Goal: Task Accomplishment & Management: Manage account settings

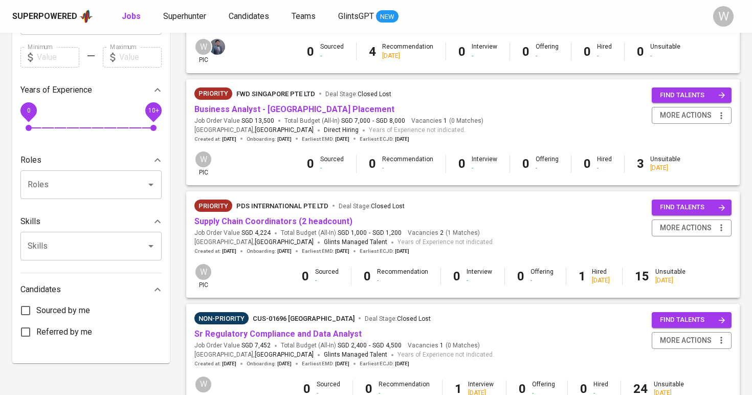
scroll to position [296, 0]
click at [281, 217] on link "Supply Chain Coordinators (2 headcount)" at bounding box center [274, 222] width 158 height 10
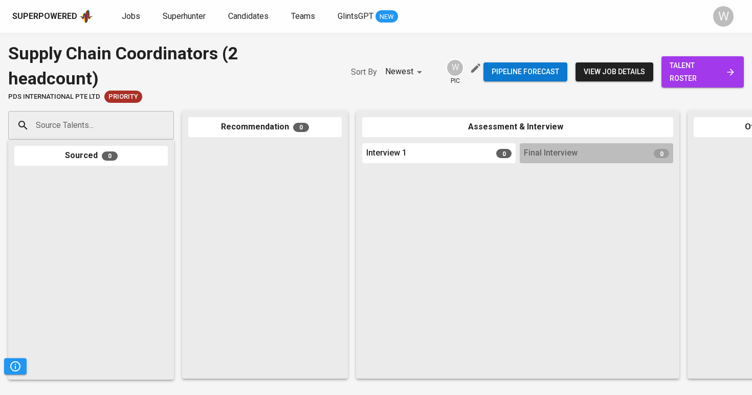
click at [694, 83] on span "talent roster" at bounding box center [703, 71] width 66 height 25
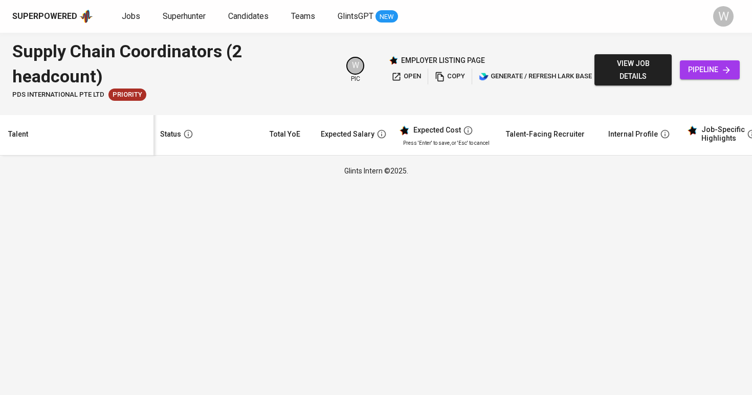
click at [381, 184] on html "Superpowered Jobs Superhunter Candidates Teams GlintsGPT NEW W Supply Chain Coo…" at bounding box center [376, 92] width 752 height 184
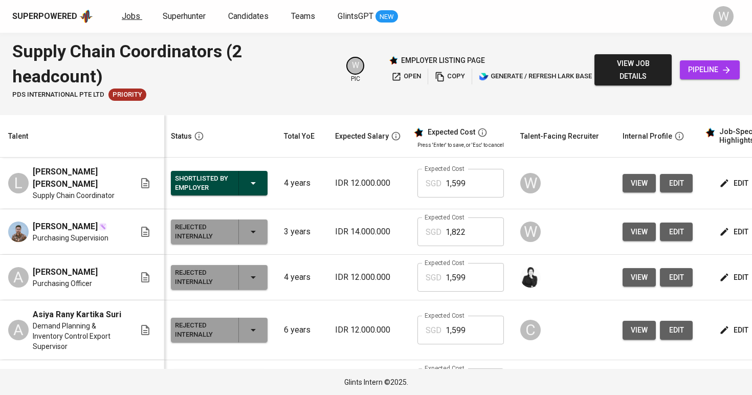
click at [137, 15] on span "Jobs" at bounding box center [131, 16] width 18 height 10
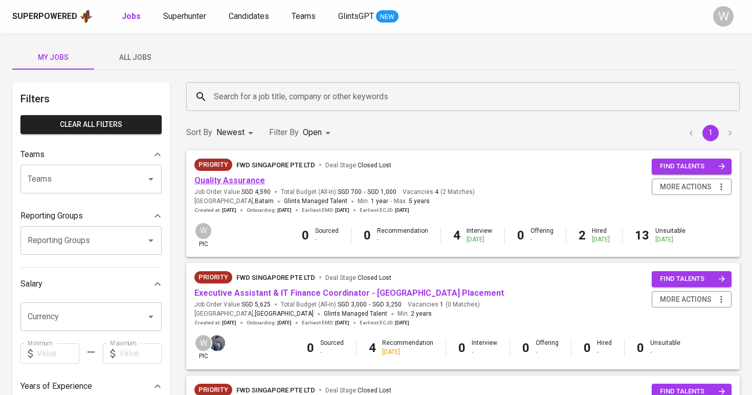
click at [239, 179] on link "Quality Assurance" at bounding box center [230, 181] width 71 height 10
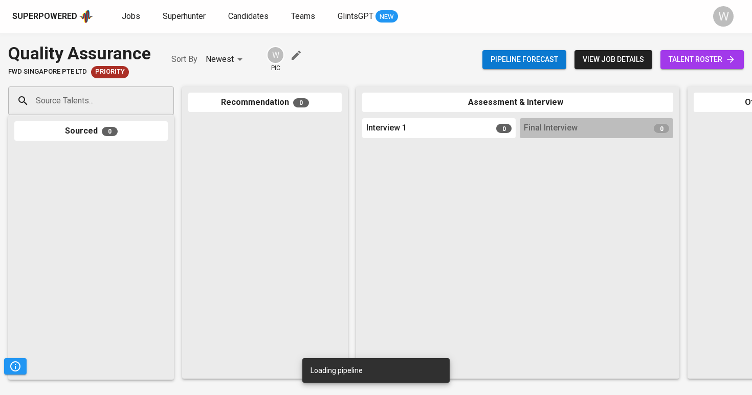
click at [699, 66] on link "talent roster" at bounding box center [702, 59] width 83 height 19
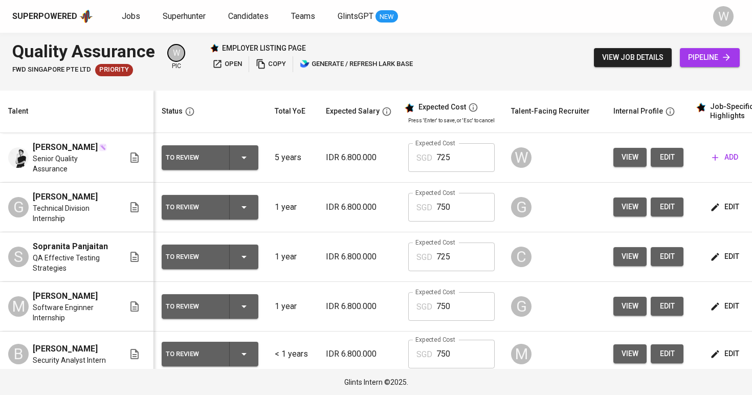
scroll to position [0, 1]
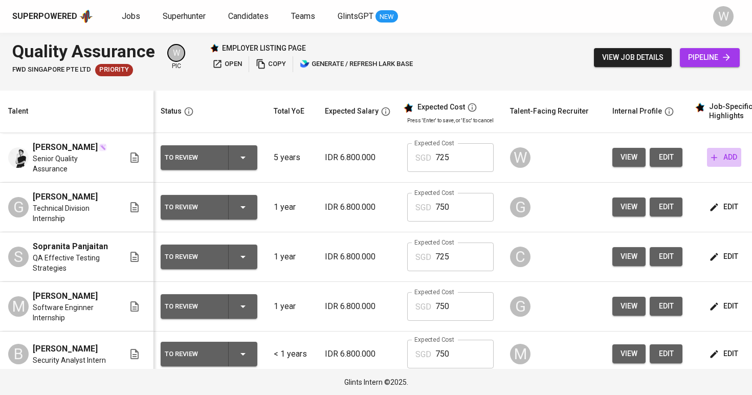
click at [711, 159] on icon "button" at bounding box center [714, 158] width 10 height 10
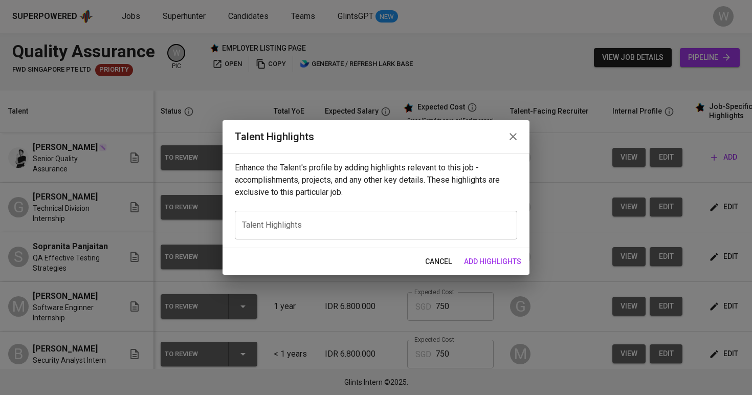
click at [345, 222] on textarea at bounding box center [376, 225] width 268 height 10
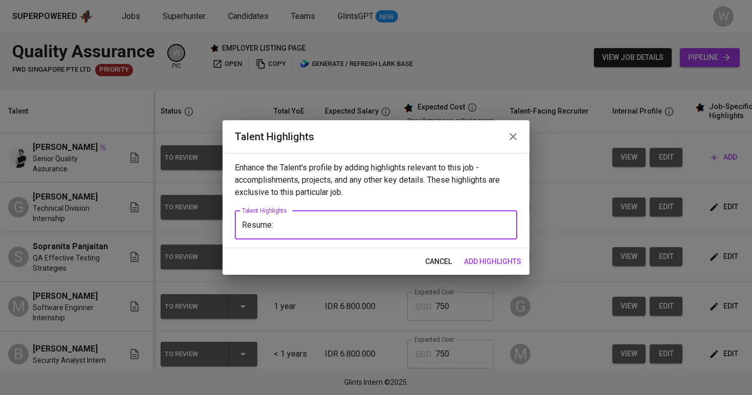
paste textarea "https://glints.sg.larksuite.com/file/C6hLb9IRuoyk2jxLDsAlTicXgBe?from=from_copy…"
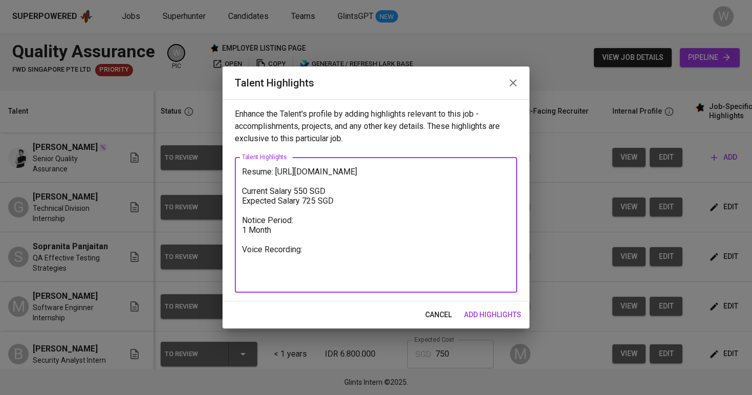
click at [243, 169] on textarea "Resume: https://glints.sg.larksuite.com/file/C6hLb9IRuoyk2jxLDsAlTicXgBe?from=f…" at bounding box center [376, 225] width 268 height 117
paste textarea "Lana has experience in customer service and quality assurance, with a backgroun…"
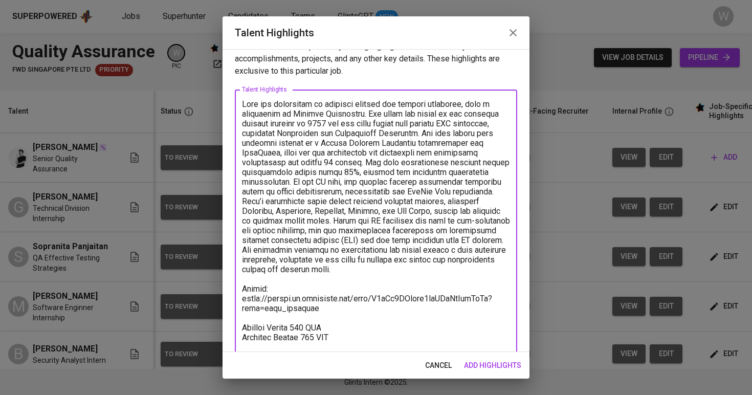
scroll to position [19, 0]
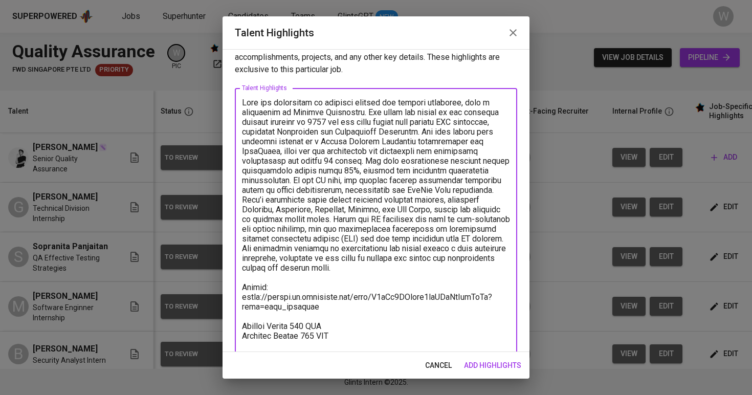
click at [310, 247] on textarea at bounding box center [376, 249] width 268 height 302
click at [368, 112] on textarea at bounding box center [376, 249] width 268 height 302
drag, startPoint x: 375, startPoint y: 255, endPoint x: 244, endPoint y: 104, distance: 199.6
click at [244, 104] on textarea at bounding box center [376, 249] width 268 height 302
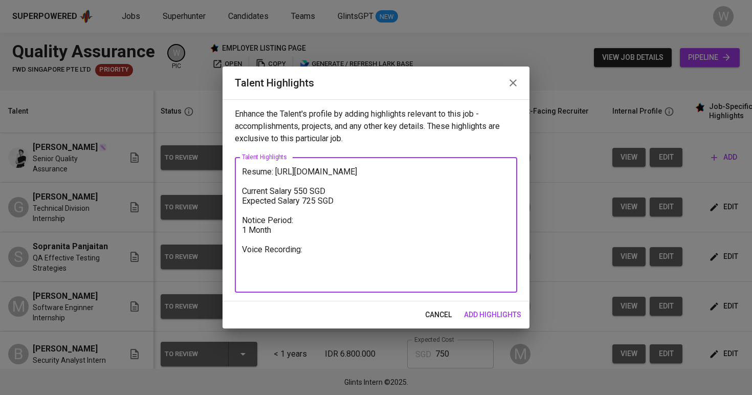
scroll to position [0, 0]
click at [243, 170] on textarea "Resume: https://glints.sg.larksuite.com/file/C6hLb9IRuoyk2jxLDsAlTicXgBe?from=f…" at bounding box center [376, 225] width 268 height 117
paste textarea "Lana has experience in customer service and quality assurance, with a backgroun…"
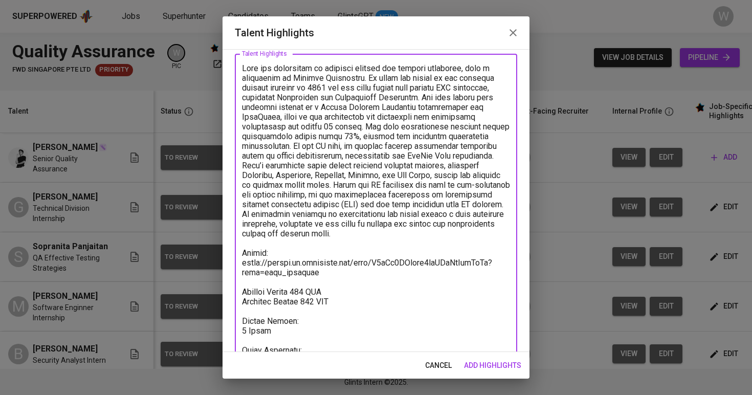
scroll to position [84, 0]
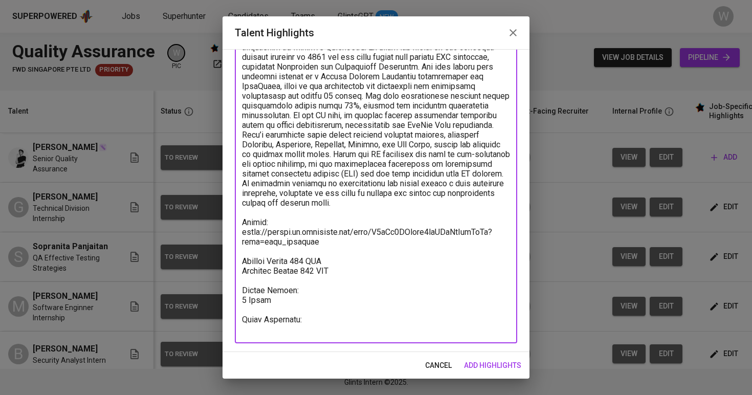
click at [268, 325] on textarea at bounding box center [376, 184] width 268 height 302
paste textarea "https://glints.sg.larksuite.com/minutes/obsgb45k9f9m142b8639g1q7?from=from_copy…"
type textarea "Lana has experience in customer service and quality assurance, with a backgroun…"
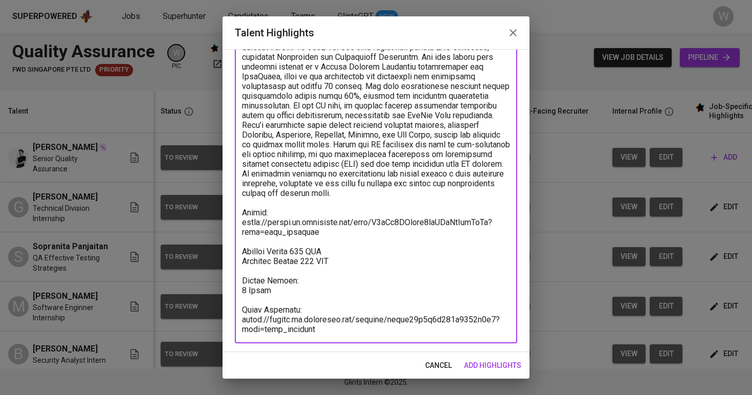
scroll to position [94, 0]
click at [484, 357] on button "add highlights" at bounding box center [493, 365] width 66 height 19
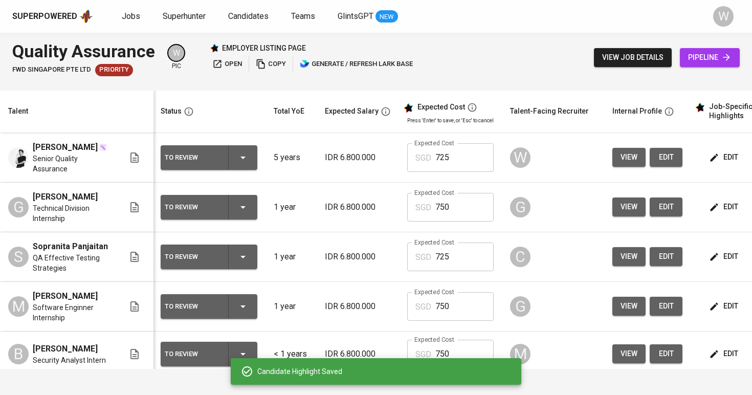
click at [252, 155] on div "To Review" at bounding box center [209, 157] width 89 height 25
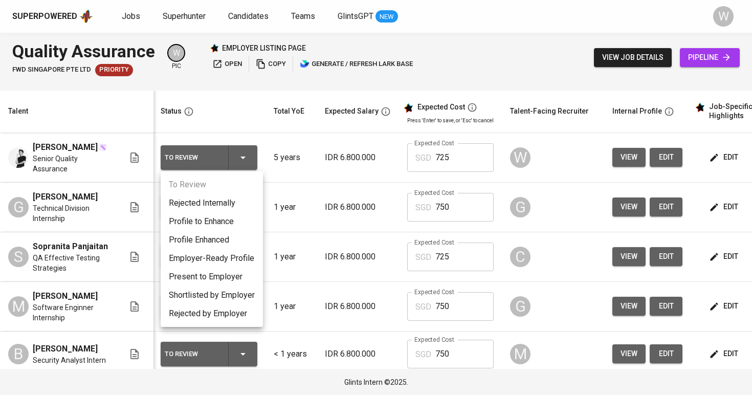
click at [219, 276] on li "Present to Employer" at bounding box center [212, 277] width 102 height 18
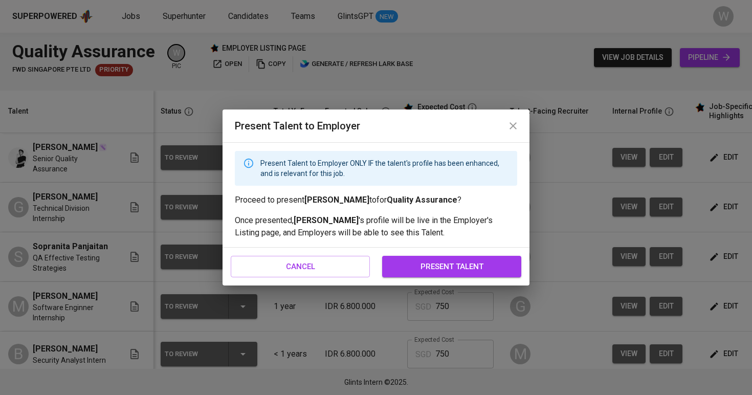
click at [422, 271] on span "present talent" at bounding box center [452, 266] width 117 height 13
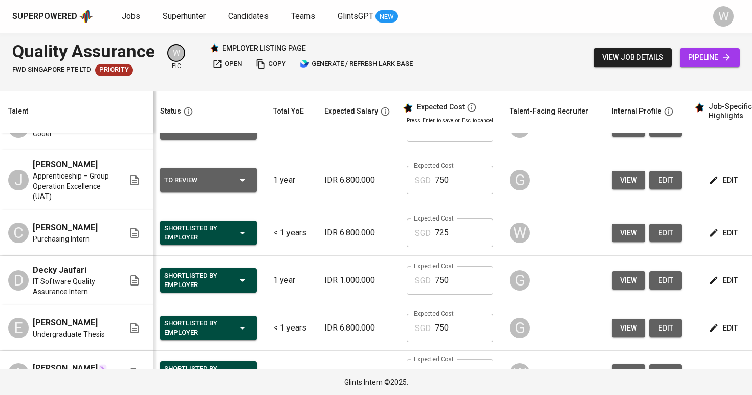
scroll to position [202, 2]
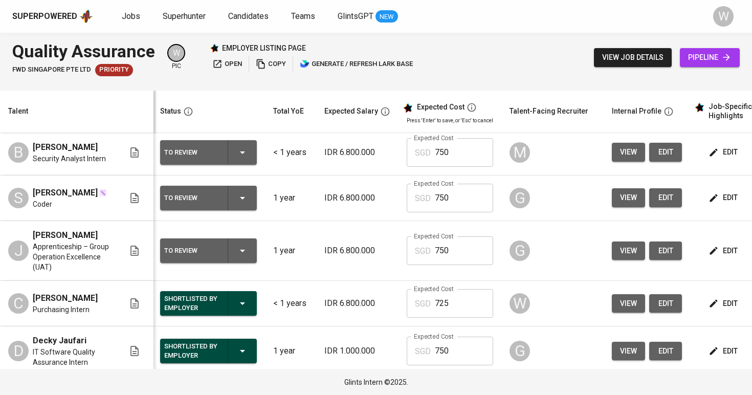
click at [721, 252] on span "edit" at bounding box center [724, 251] width 27 height 13
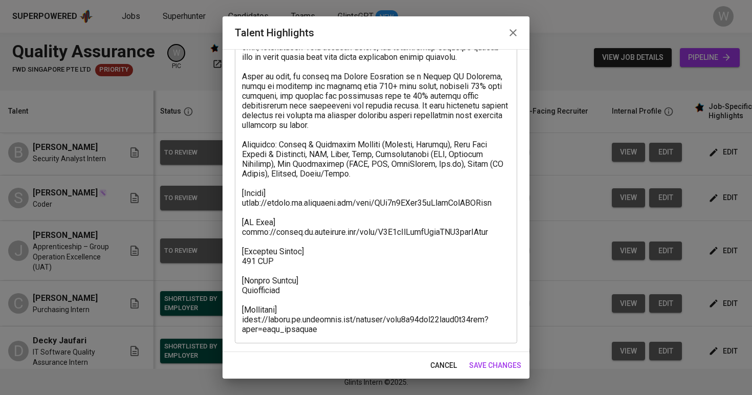
scroll to position [113, 0]
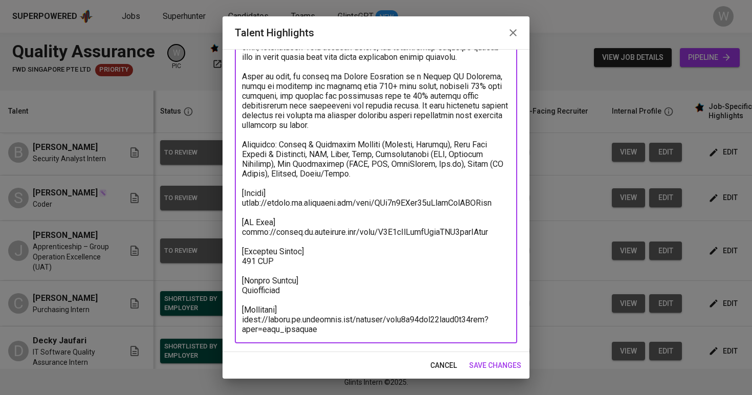
drag, startPoint x: 324, startPoint y: 330, endPoint x: 230, endPoint y: 319, distance: 94.2
click at [230, 319] on div "Enhance the Talent's profile by adding highlights relevant to this job - accomp…" at bounding box center [376, 200] width 307 height 303
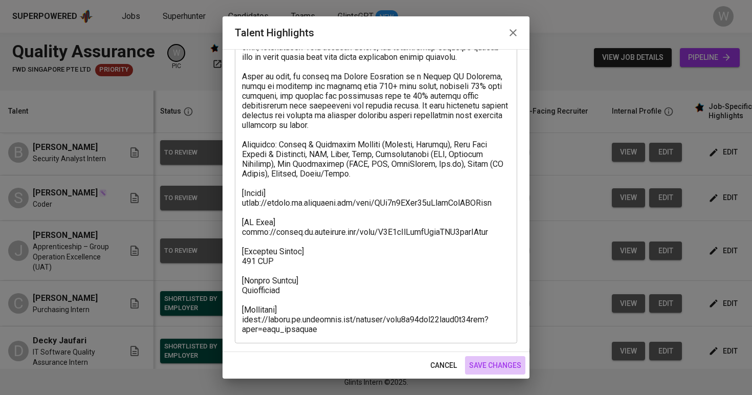
click at [486, 360] on span "save changes" at bounding box center [495, 365] width 52 height 13
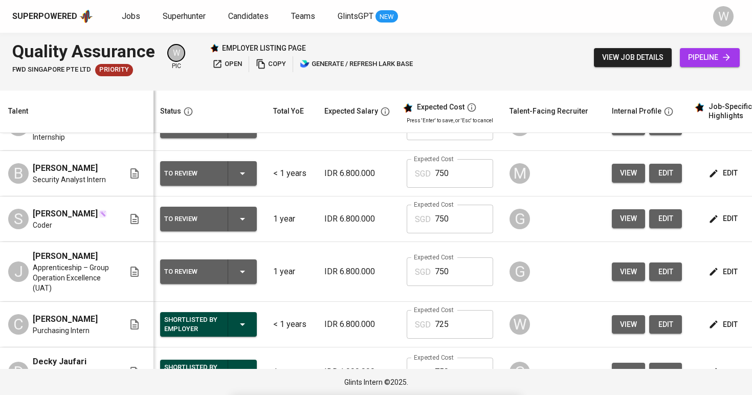
scroll to position [175, 2]
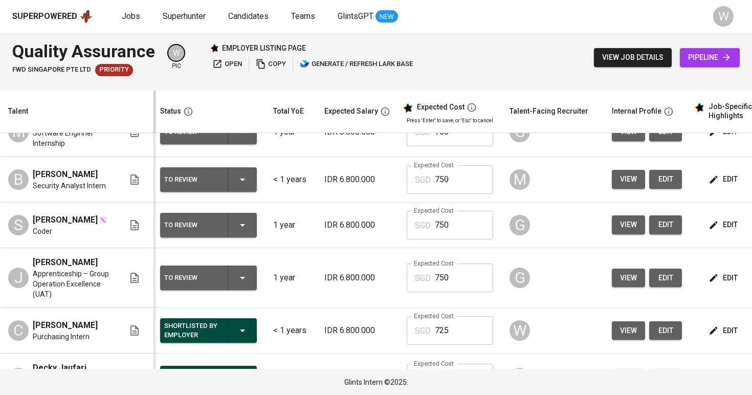
click at [721, 221] on span "edit" at bounding box center [724, 225] width 27 height 13
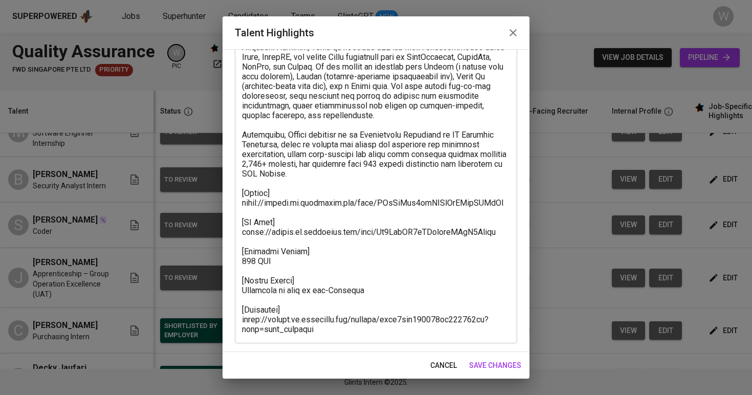
scroll to position [84, 0]
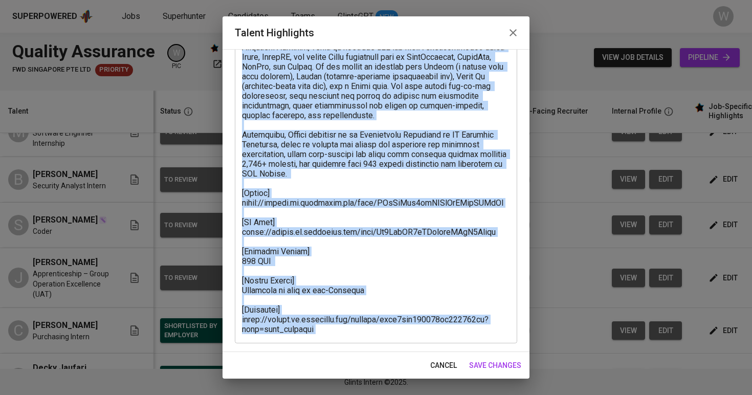
drag, startPoint x: 329, startPoint y: 340, endPoint x: 251, endPoint y: 313, distance: 82.4
click at [233, 314] on div "Enhance the Talent's profile by adding highlights relevant to this job - accomp…" at bounding box center [376, 200] width 307 height 303
click at [331, 320] on textarea at bounding box center [376, 184] width 268 height 302
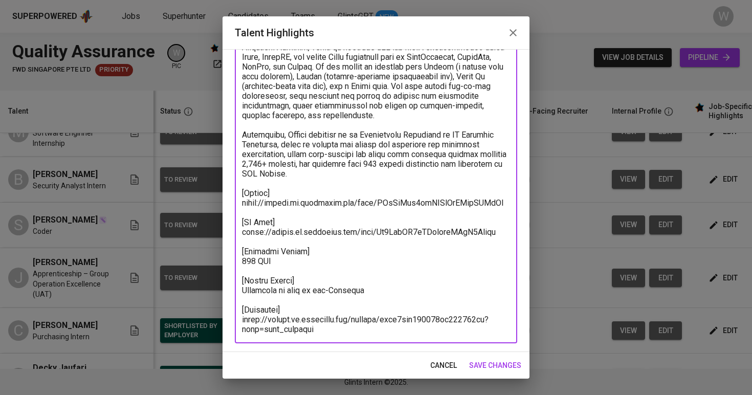
drag, startPoint x: 314, startPoint y: 330, endPoint x: 225, endPoint y: 317, distance: 90.0
click at [225, 317] on div "Enhance the Talent's profile by adding highlights relevant to this job - accomp…" at bounding box center [376, 200] width 307 height 303
click at [506, 196] on textarea at bounding box center [376, 184] width 268 height 302
drag, startPoint x: 506, startPoint y: 196, endPoint x: 340, endPoint y: 202, distance: 166.5
click at [340, 202] on textarea at bounding box center [376, 184] width 268 height 302
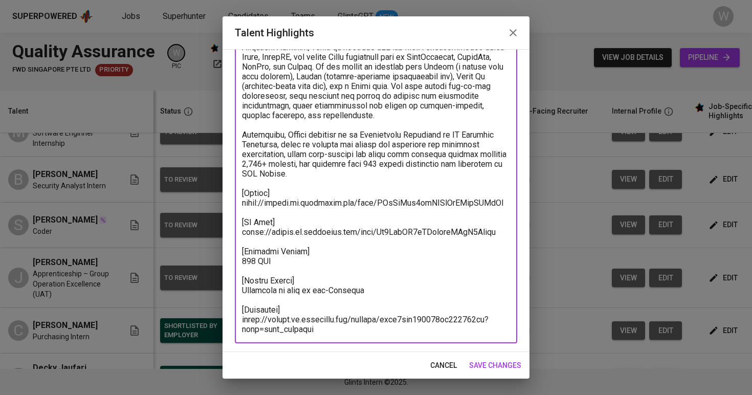
click at [440, 209] on textarea at bounding box center [376, 184] width 268 height 302
drag, startPoint x: 491, startPoint y: 201, endPoint x: 238, endPoint y: 201, distance: 253.4
click at [238, 201] on div "x Talent Highlights" at bounding box center [376, 183] width 283 height 320
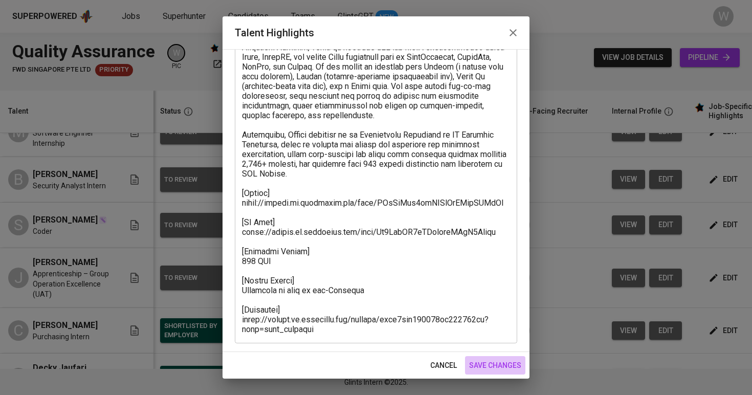
click at [494, 369] on span "save changes" at bounding box center [495, 365] width 52 height 13
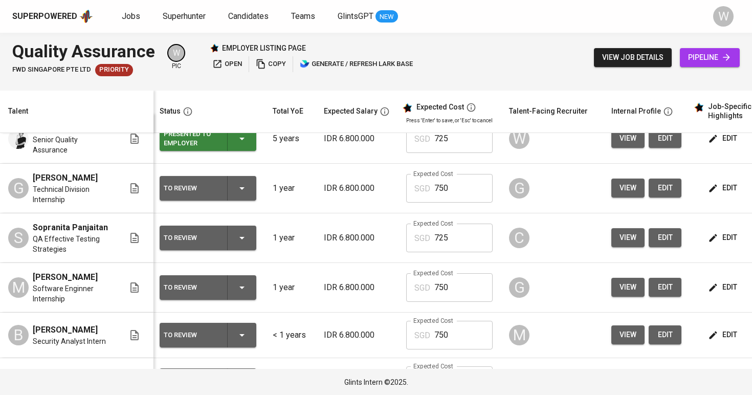
scroll to position [23, 2]
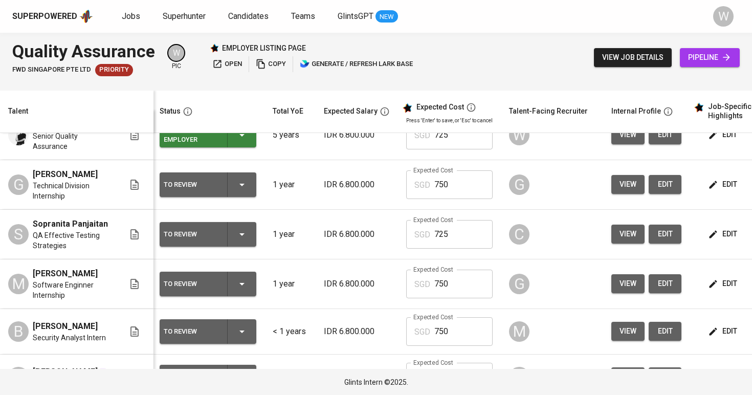
click at [722, 279] on span "edit" at bounding box center [724, 283] width 27 height 13
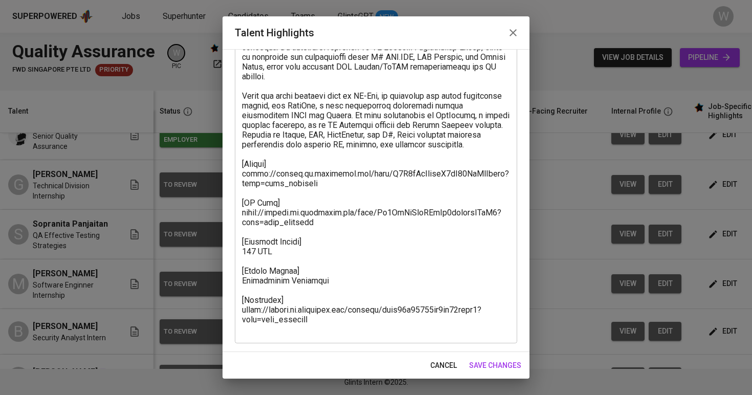
scroll to position [94, 0]
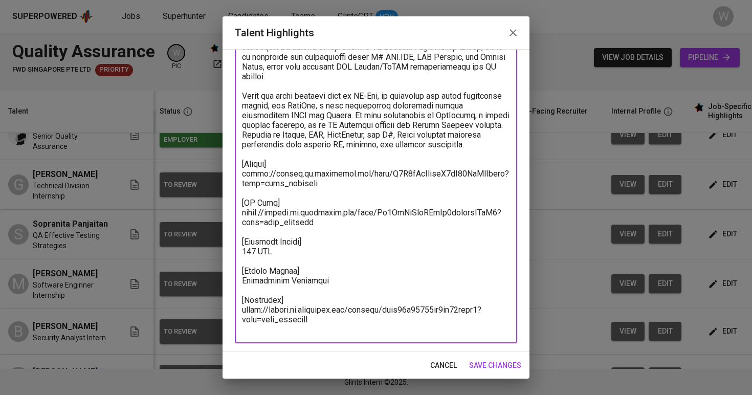
drag, startPoint x: 322, startPoint y: 192, endPoint x: 221, endPoint y: 180, distance: 102.5
click at [221, 180] on div "Talent Highlights Enhance the Talent's profile by adding highlights relevant to…" at bounding box center [376, 197] width 752 height 395
drag, startPoint x: 320, startPoint y: 333, endPoint x: 234, endPoint y: 314, distance: 87.9
click at [234, 314] on div "Enhance the Talent's profile by adding highlights relevant to this job - accomp…" at bounding box center [376, 200] width 307 height 303
click at [256, 319] on textarea at bounding box center [376, 178] width 268 height 311
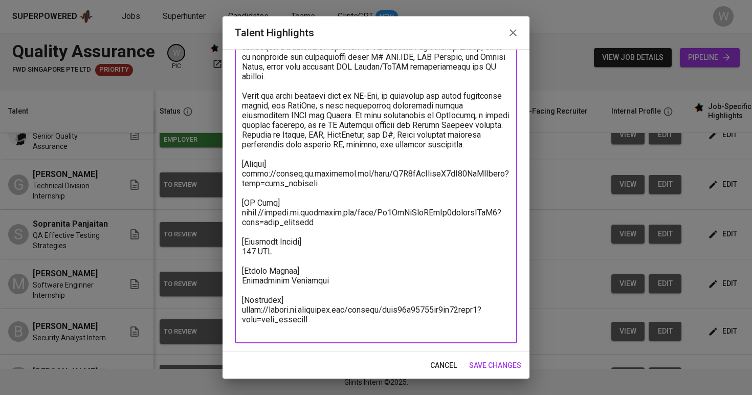
drag, startPoint x: 314, startPoint y: 326, endPoint x: 231, endPoint y: 322, distance: 83.0
click at [231, 322] on div "Enhance the Talent's profile by adding highlights relevant to this job - accomp…" at bounding box center [376, 200] width 307 height 303
click at [490, 351] on div "Enhance the Talent's profile by adding highlights relevant to this job - accomp…" at bounding box center [376, 200] width 307 height 303
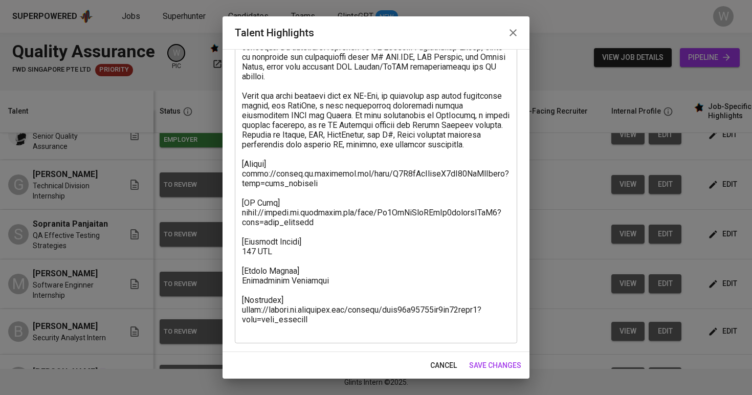
click at [494, 359] on span "save changes" at bounding box center [495, 365] width 52 height 13
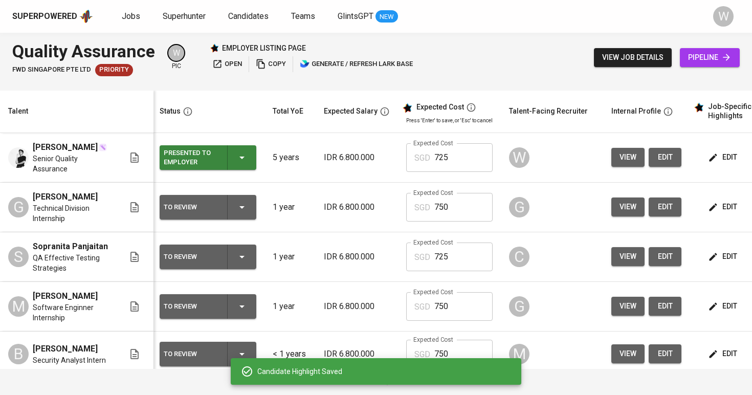
scroll to position [0, 2]
click at [720, 196] on td "edit" at bounding box center [736, 208] width 92 height 50
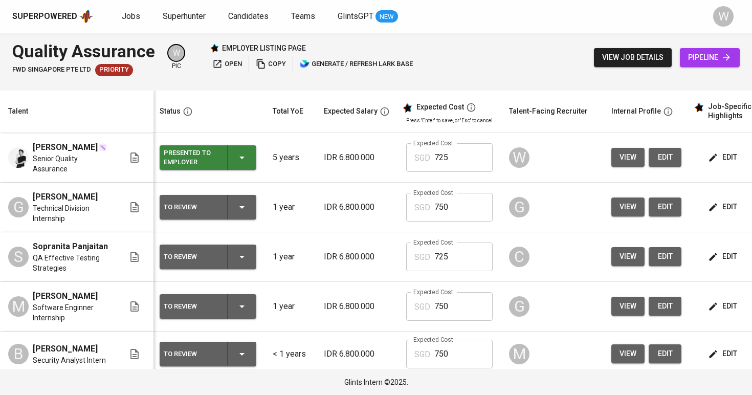
click at [717, 204] on span "edit" at bounding box center [724, 207] width 27 height 13
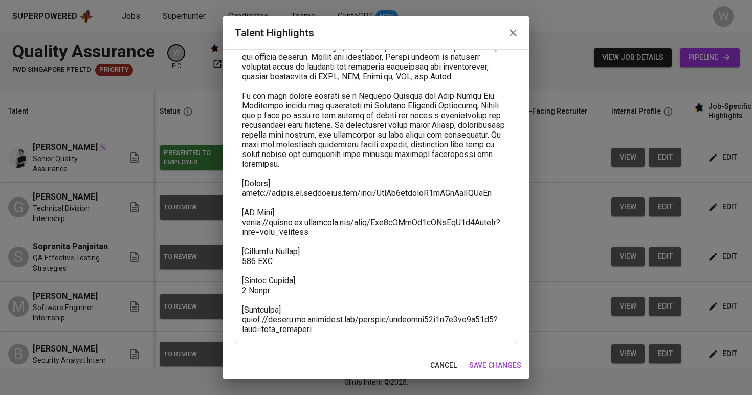
scroll to position [94, 0]
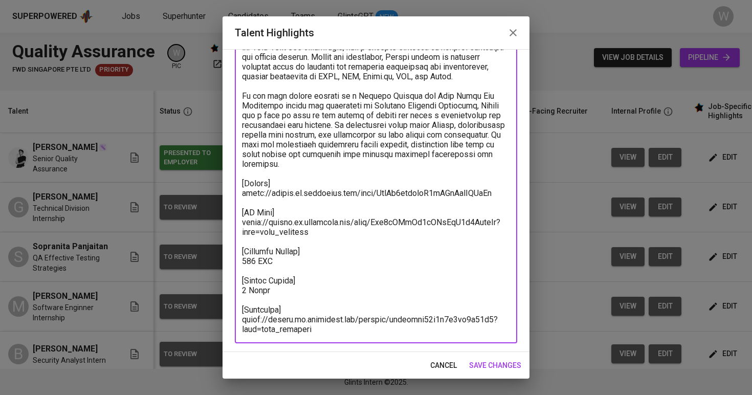
drag, startPoint x: 491, startPoint y: 193, endPoint x: 158, endPoint y: 200, distance: 333.3
click at [158, 200] on div "Talent Highlights Enhance the Talent's profile by adding highlights relevant to…" at bounding box center [376, 197] width 752 height 395
drag, startPoint x: 485, startPoint y: 192, endPoint x: 239, endPoint y: 193, distance: 246.2
click at [239, 193] on div "x Talent Highlights" at bounding box center [376, 178] width 283 height 330
drag, startPoint x: 315, startPoint y: 331, endPoint x: 239, endPoint y: 320, distance: 77.5
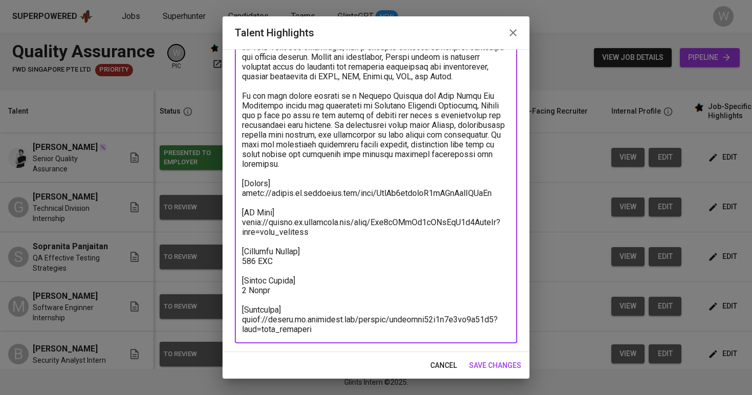
click at [239, 320] on div "x Talent Highlights" at bounding box center [376, 178] width 283 height 330
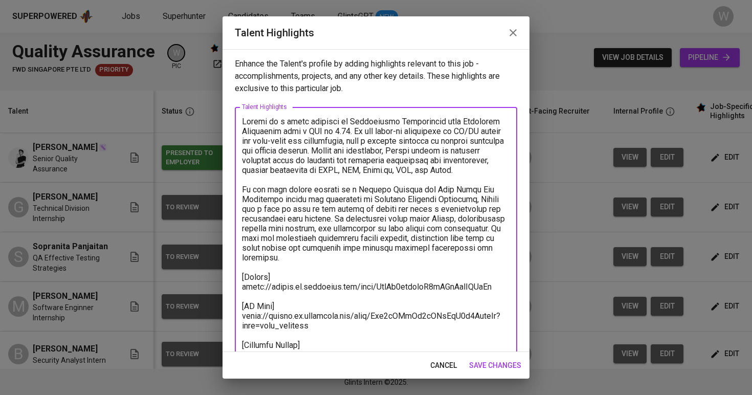
scroll to position [94, 0]
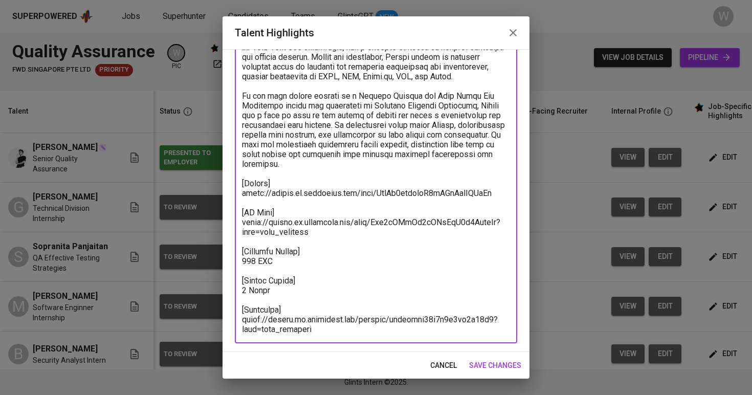
click at [486, 363] on span "save changes" at bounding box center [495, 365] width 52 height 13
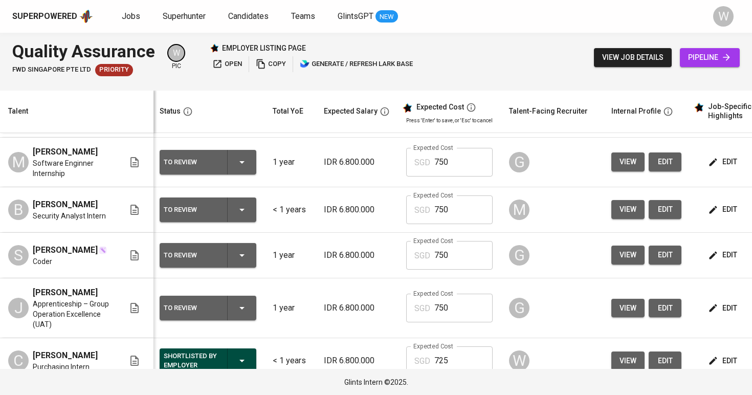
scroll to position [0, 3]
click at [240, 308] on icon "button" at bounding box center [241, 308] width 12 height 12
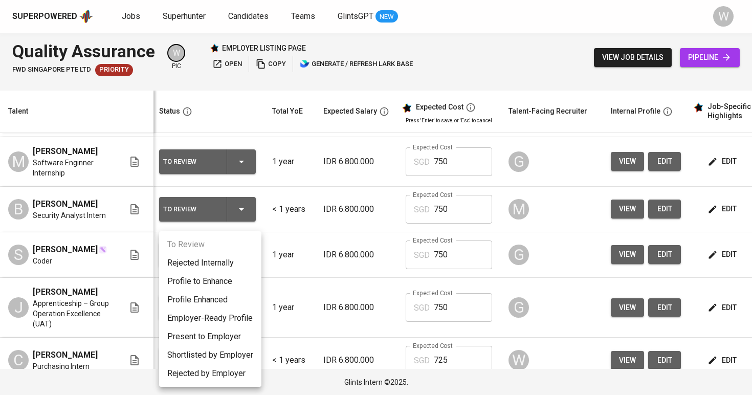
click at [227, 261] on li "Rejected Internally" at bounding box center [210, 263] width 102 height 18
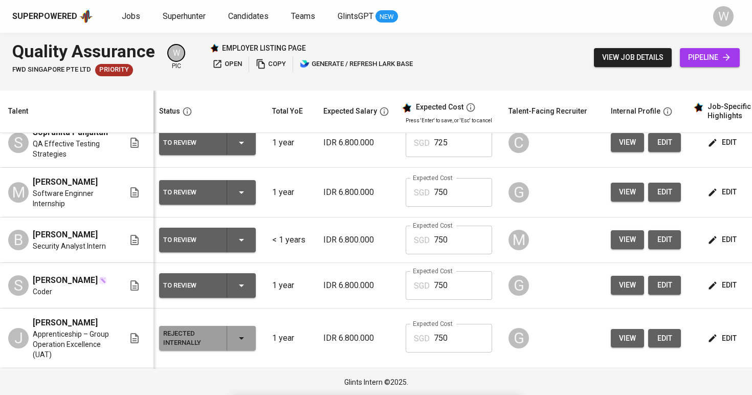
scroll to position [91, 3]
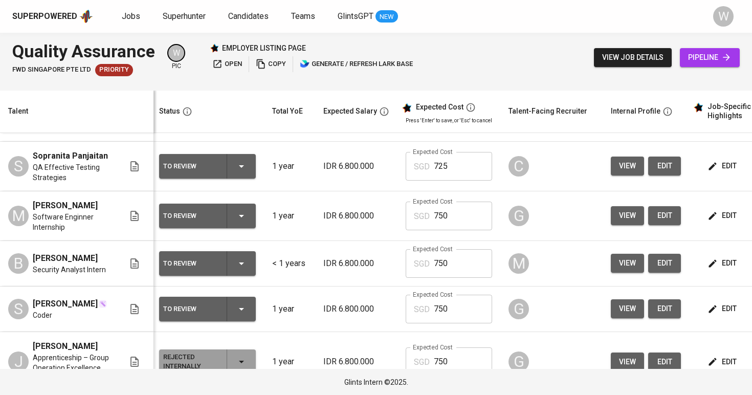
click at [622, 216] on span "view" at bounding box center [627, 215] width 17 height 13
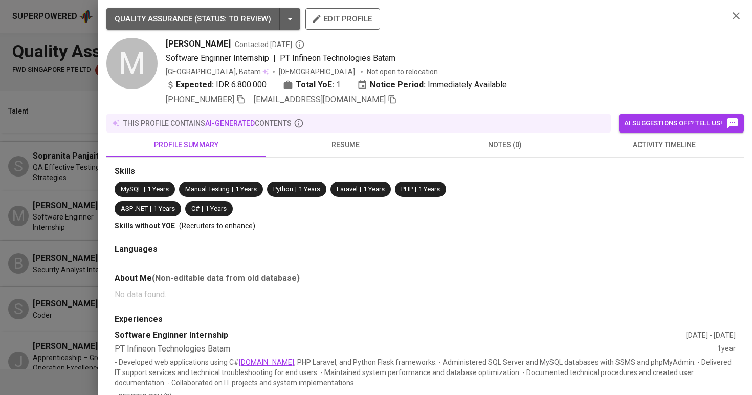
click at [617, 147] on span "activity timeline" at bounding box center [664, 145] width 147 height 13
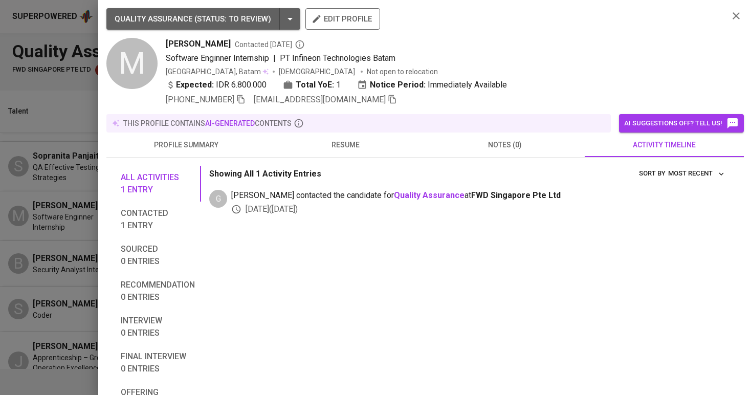
scroll to position [24, 0]
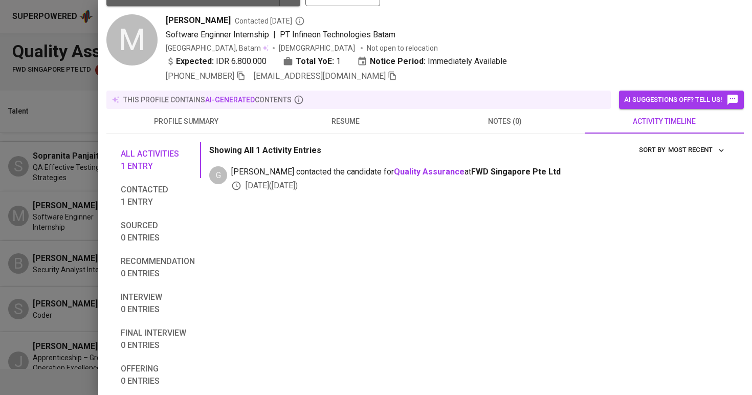
click at [325, 124] on span "resume" at bounding box center [345, 121] width 147 height 13
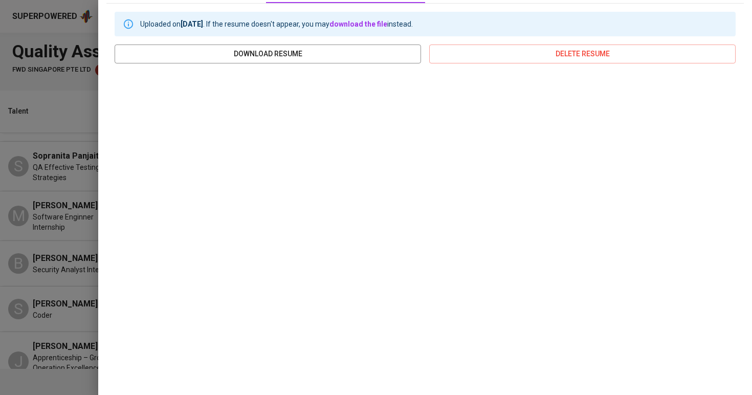
scroll to position [154, 0]
click at [62, 240] on div at bounding box center [376, 197] width 752 height 395
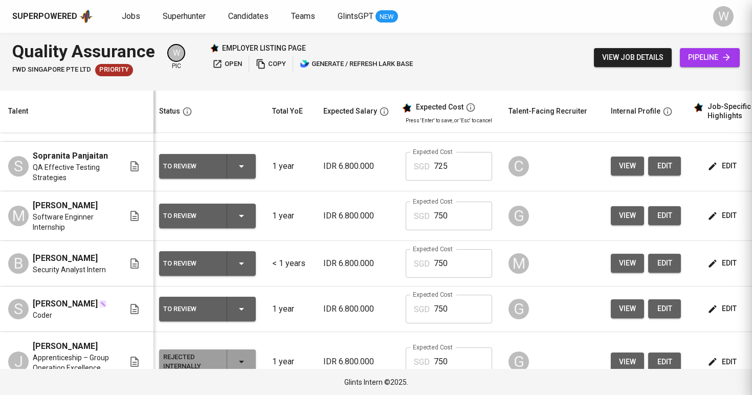
scroll to position [0, 0]
click at [228, 208] on div "To Review" at bounding box center [207, 216] width 89 height 25
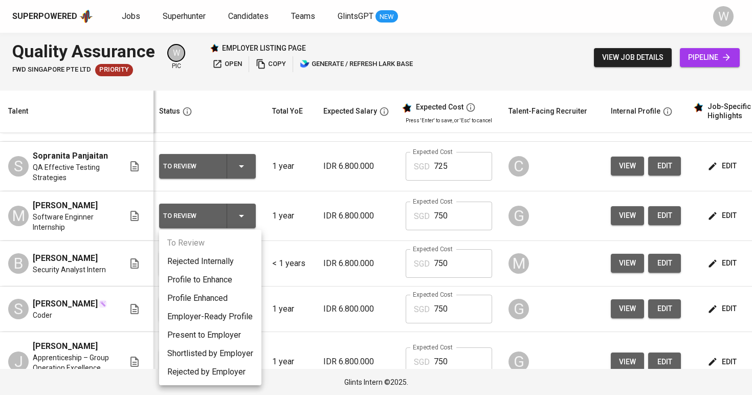
click at [212, 333] on li "Present to Employer" at bounding box center [210, 335] width 102 height 18
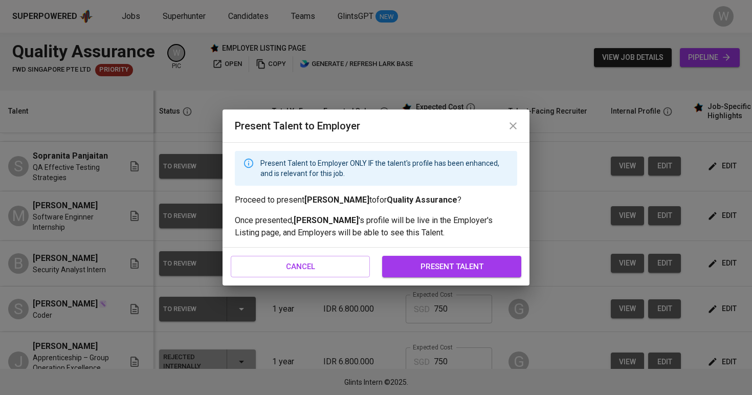
click at [413, 262] on span "present talent" at bounding box center [452, 266] width 117 height 13
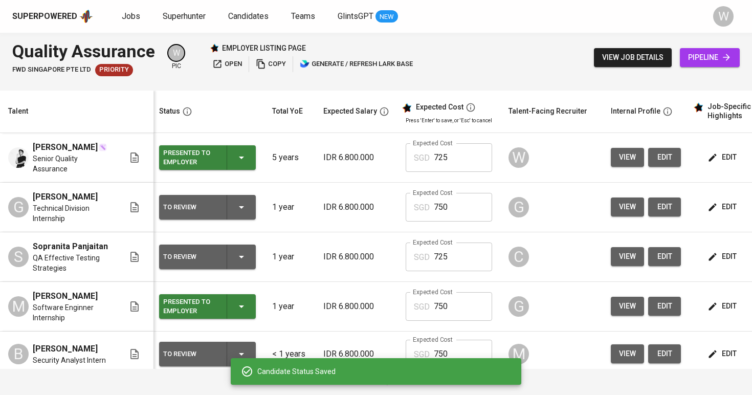
scroll to position [26, 3]
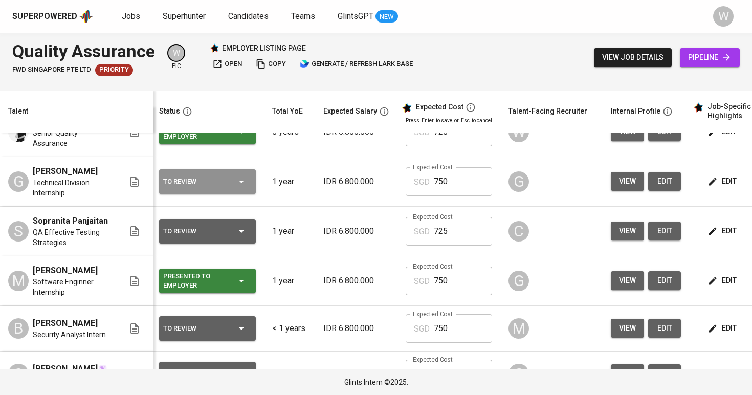
click at [251, 178] on div "To Review" at bounding box center [207, 181] width 89 height 25
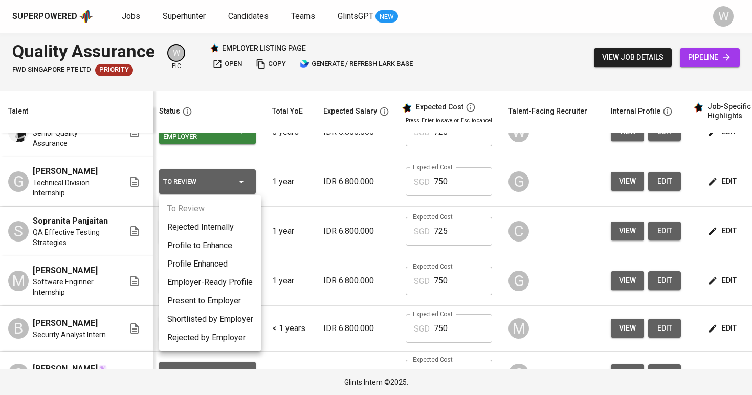
click at [223, 300] on li "Present to Employer" at bounding box center [210, 301] width 102 height 18
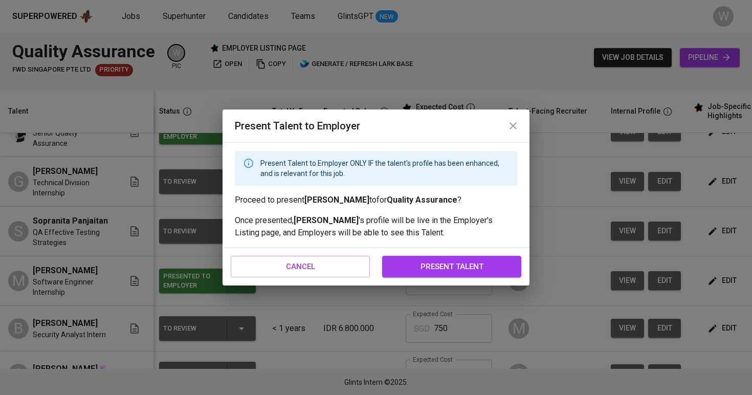
click at [441, 270] on span "present talent" at bounding box center [452, 266] width 117 height 13
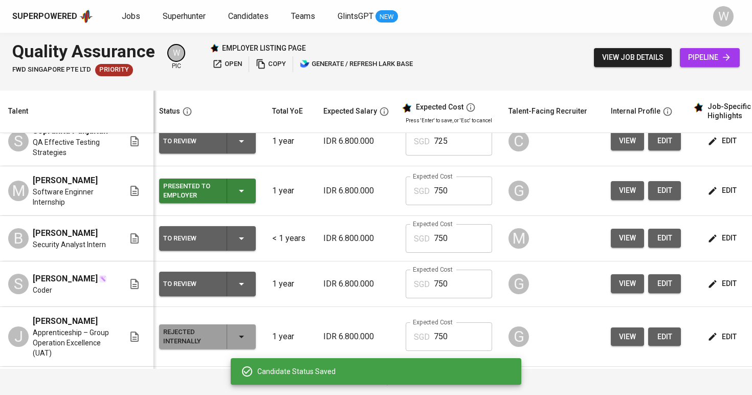
scroll to position [132, 3]
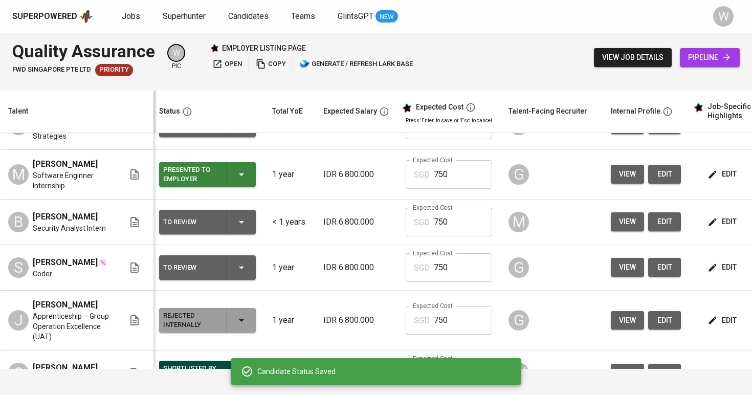
click at [231, 262] on div "To Review" at bounding box center [207, 267] width 89 height 25
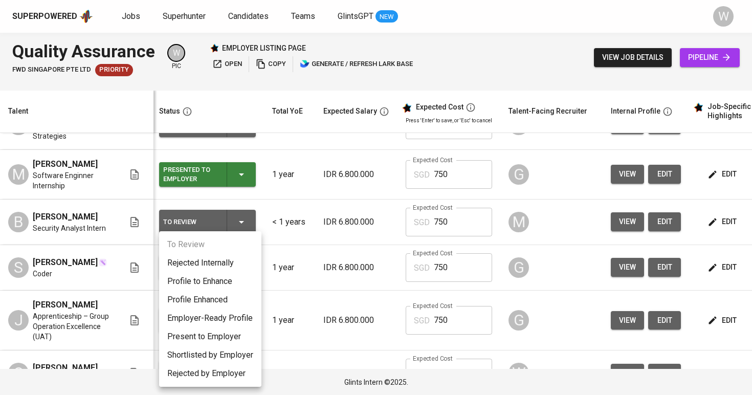
click at [229, 341] on li "Present to Employer" at bounding box center [210, 337] width 102 height 18
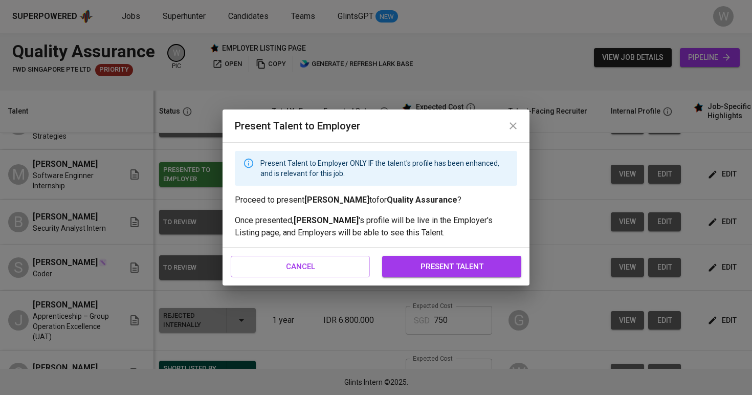
click at [412, 259] on button "present talent" at bounding box center [451, 266] width 139 height 21
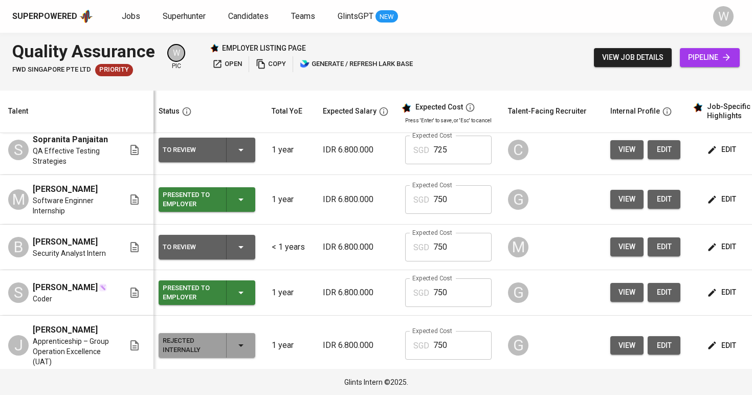
scroll to position [77, 3]
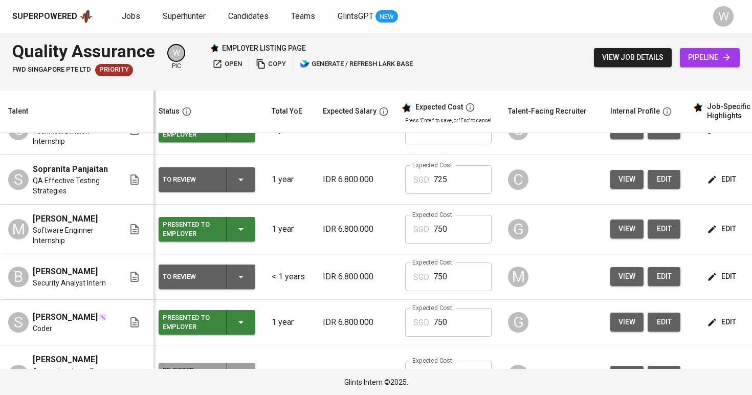
click at [716, 274] on span "edit" at bounding box center [722, 276] width 27 height 13
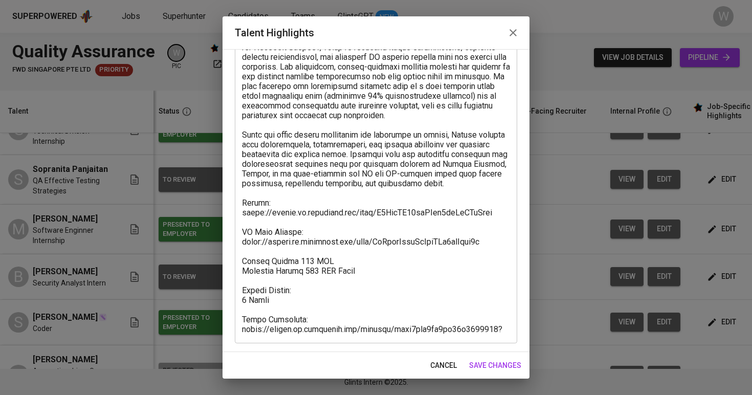
scroll to position [181, 0]
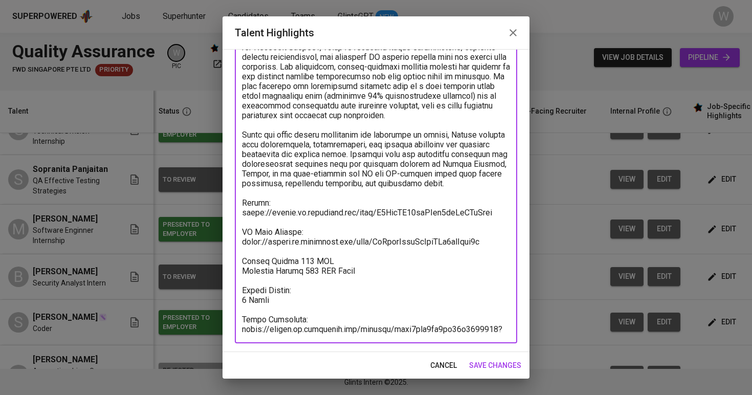
drag, startPoint x: 504, startPoint y: 207, endPoint x: 243, endPoint y: 201, distance: 261.6
click at [243, 201] on textarea at bounding box center [376, 135] width 268 height 399
drag, startPoint x: 320, startPoint y: 332, endPoint x: 231, endPoint y: 320, distance: 90.4
click at [231, 320] on div "Enhance the Talent's profile by adding highlights relevant to this job - accomp…" at bounding box center [376, 200] width 307 height 303
click at [483, 373] on button "save changes" at bounding box center [495, 365] width 60 height 19
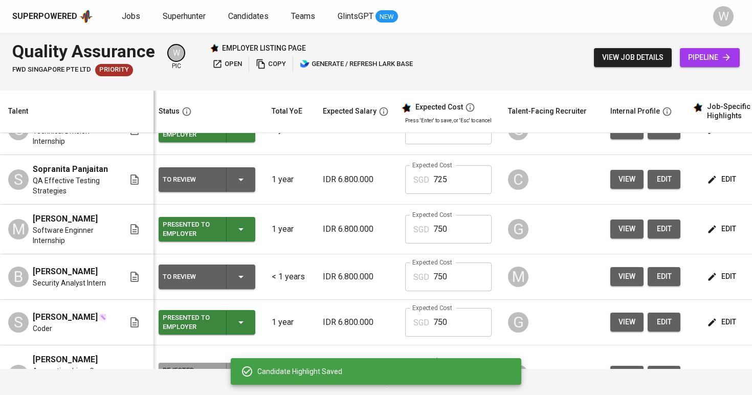
click at [244, 271] on icon "button" at bounding box center [241, 277] width 12 height 12
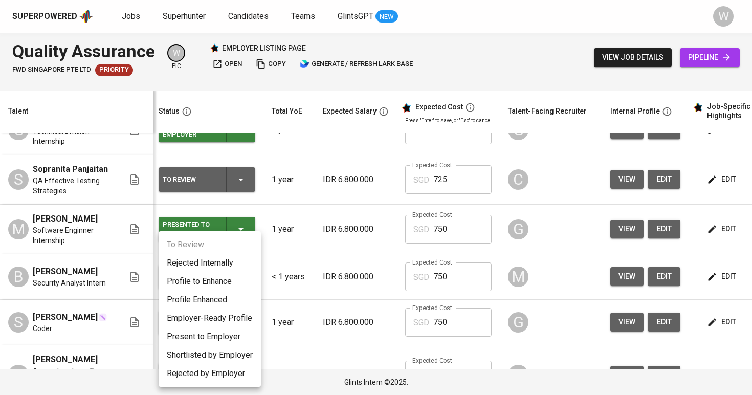
click at [218, 330] on li "Present to Employer" at bounding box center [210, 337] width 102 height 18
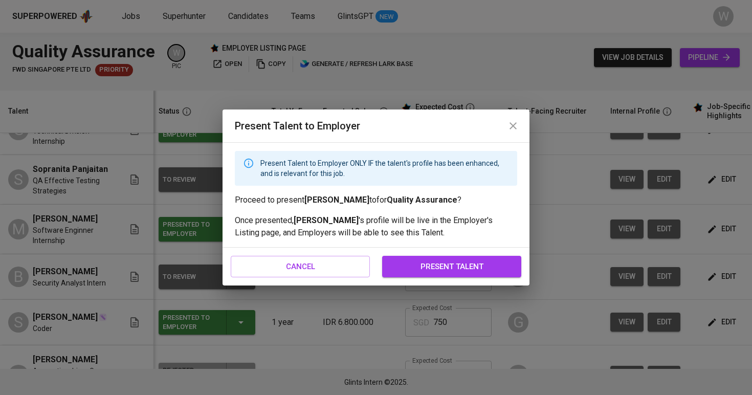
click at [447, 265] on span "present talent" at bounding box center [452, 266] width 117 height 13
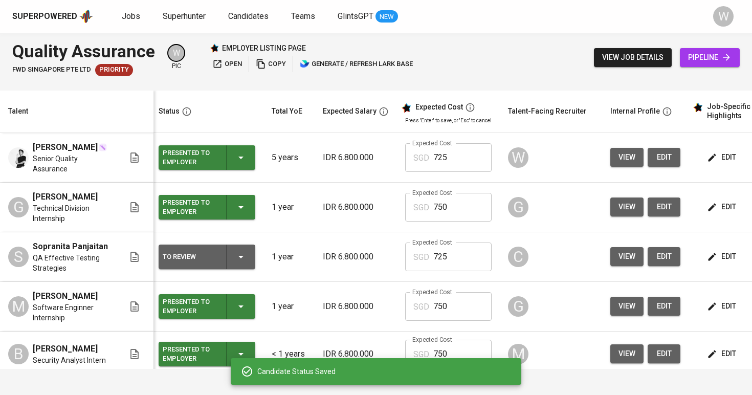
scroll to position [0, 3]
click at [697, 254] on td "edit" at bounding box center [735, 257] width 92 height 50
click at [708, 255] on icon "button" at bounding box center [712, 257] width 10 height 10
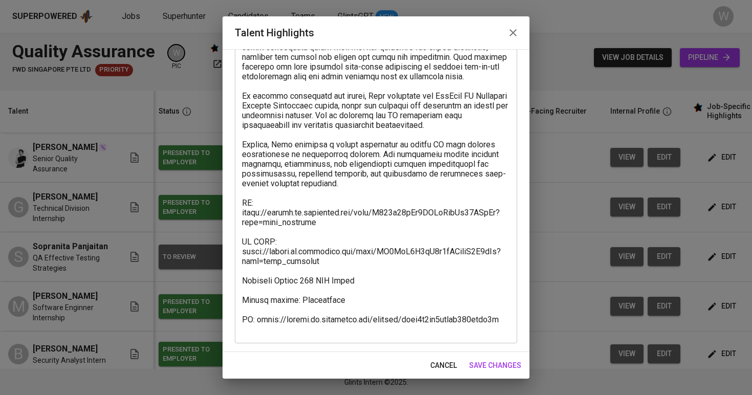
scroll to position [201, 0]
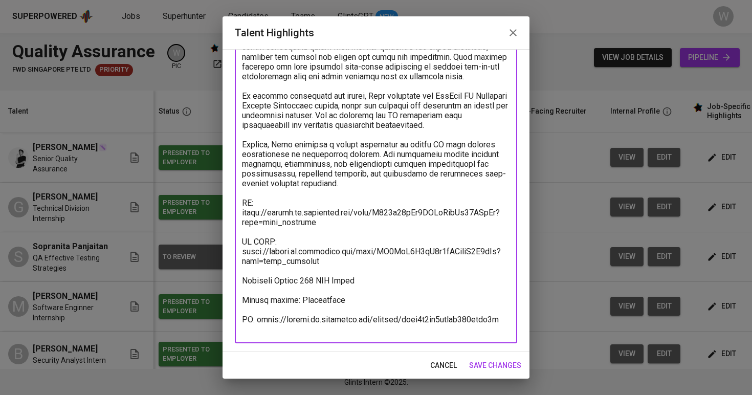
drag, startPoint x: 329, startPoint y: 217, endPoint x: 311, endPoint y: 212, distance: 19.1
click at [283, 212] on textarea at bounding box center [376, 125] width 268 height 418
drag, startPoint x: 327, startPoint y: 226, endPoint x: 240, endPoint y: 215, distance: 88.2
click at [240, 215] on div "x Talent Highlights" at bounding box center [376, 124] width 283 height 437
drag, startPoint x: 260, startPoint y: 317, endPoint x: 315, endPoint y: 326, distance: 56.5
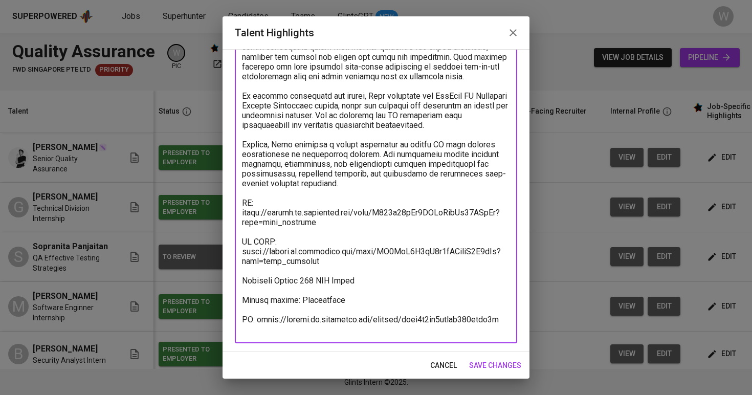
click at [315, 326] on textarea at bounding box center [376, 125] width 268 height 418
click at [502, 319] on textarea at bounding box center [376, 125] width 268 height 418
drag, startPoint x: 502, startPoint y: 319, endPoint x: 255, endPoint y: 322, distance: 246.7
click at [255, 322] on textarea at bounding box center [376, 125] width 268 height 418
click at [481, 376] on div "cancel save changes" at bounding box center [376, 365] width 307 height 27
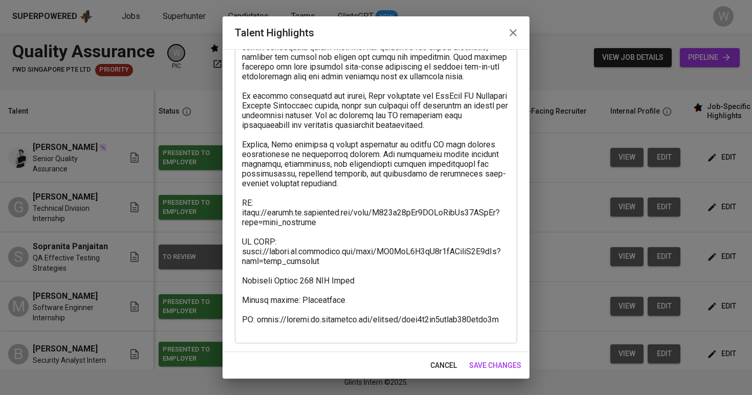
click at [482, 368] on span "save changes" at bounding box center [495, 365] width 52 height 13
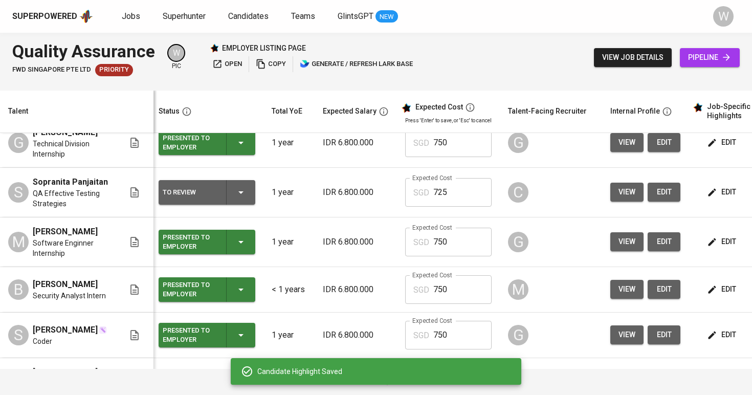
scroll to position [83, 3]
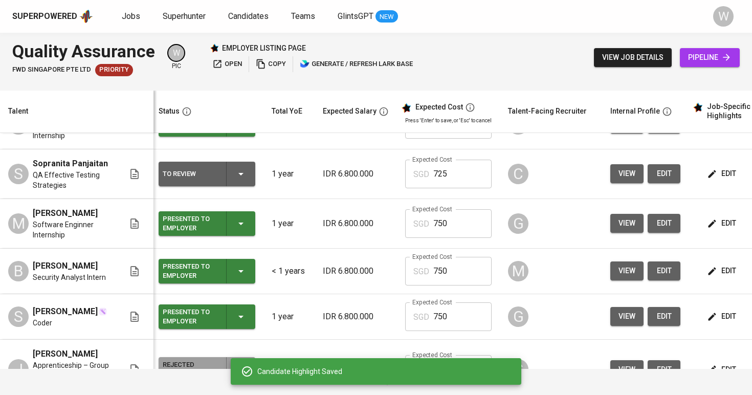
click at [249, 176] on div "To Review" at bounding box center [207, 174] width 89 height 25
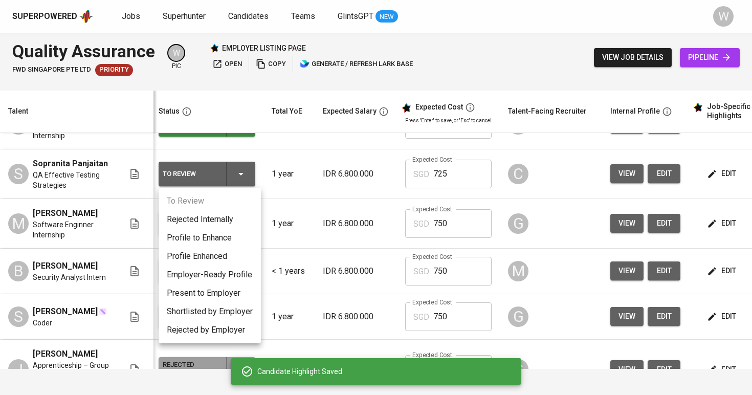
click at [226, 290] on li "Present to Employer" at bounding box center [210, 293] width 102 height 18
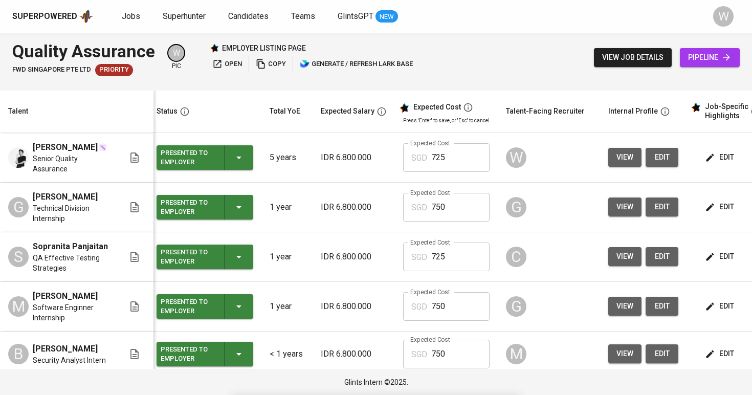
scroll to position [0, 5]
click at [397, 269] on td "Expected Cost SGD 725 Expected Cost" at bounding box center [446, 257] width 103 height 50
click at [230, 63] on span "open" at bounding box center [227, 64] width 30 height 12
